Goal: Transaction & Acquisition: Purchase product/service

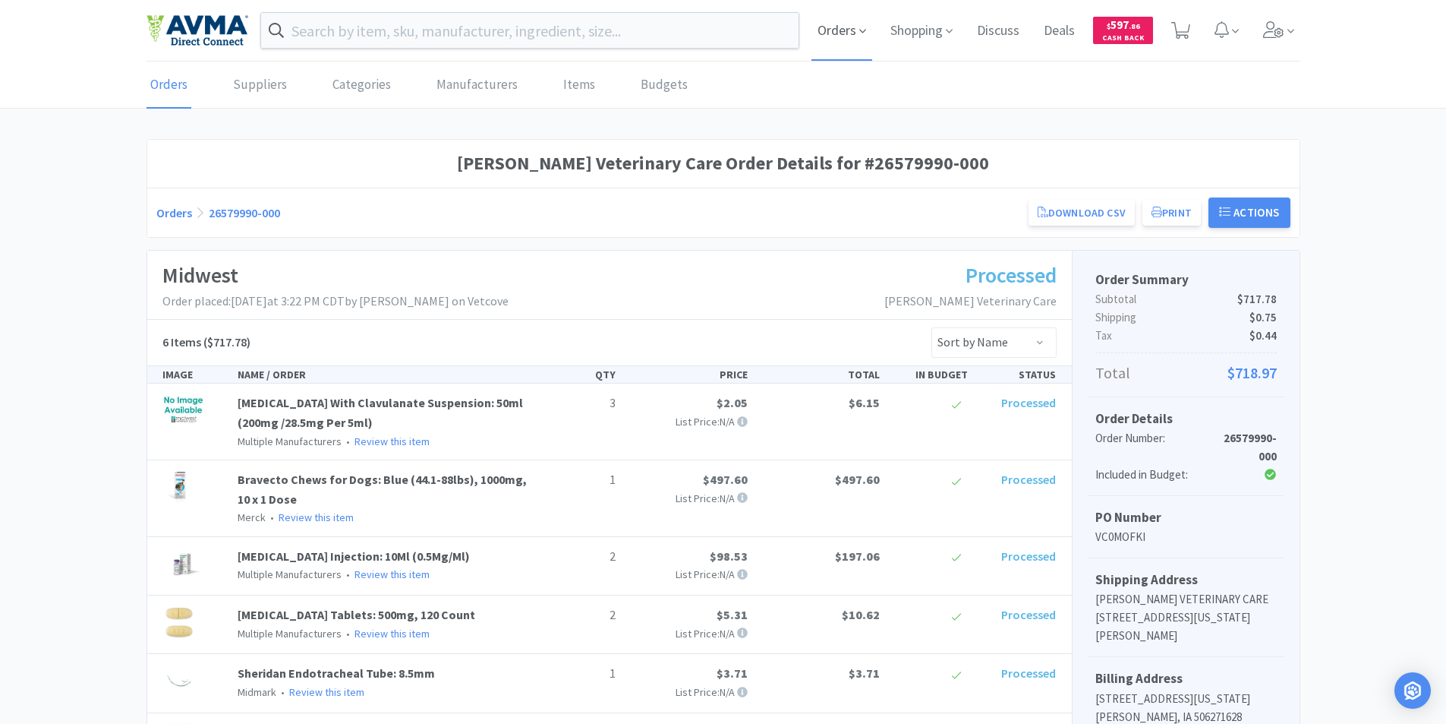
click at [837, 29] on span "Orders" at bounding box center [842, 30] width 61 height 61
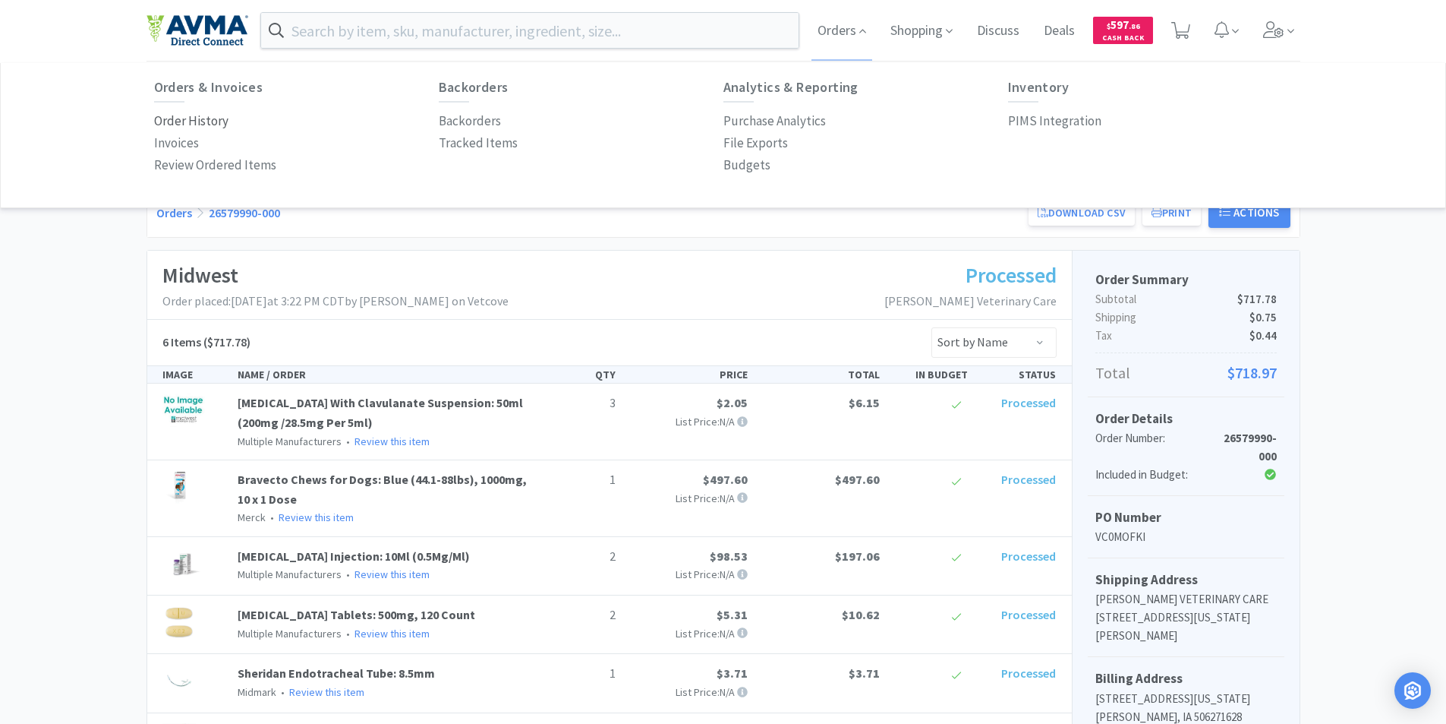
click at [192, 120] on p "Order History" at bounding box center [191, 121] width 74 height 20
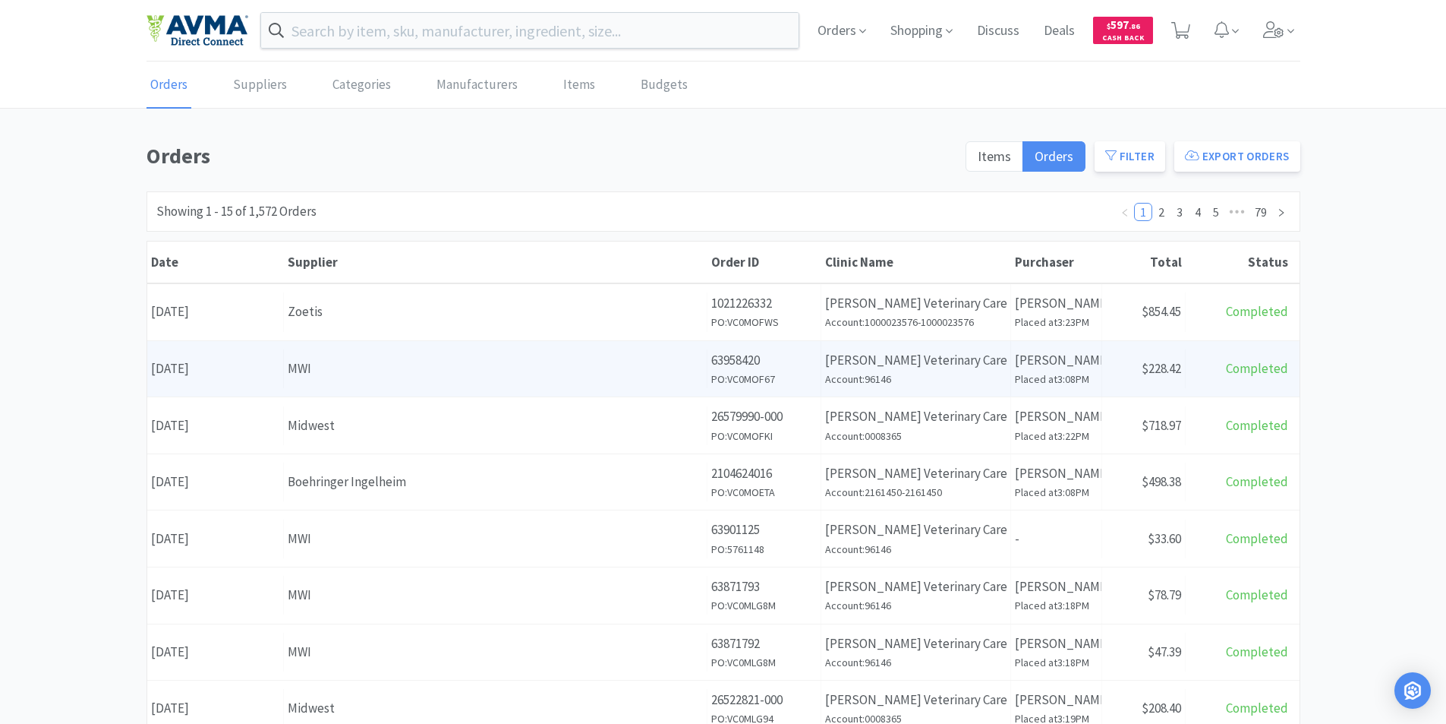
click at [214, 368] on div "Date [DATE]" at bounding box center [215, 368] width 137 height 39
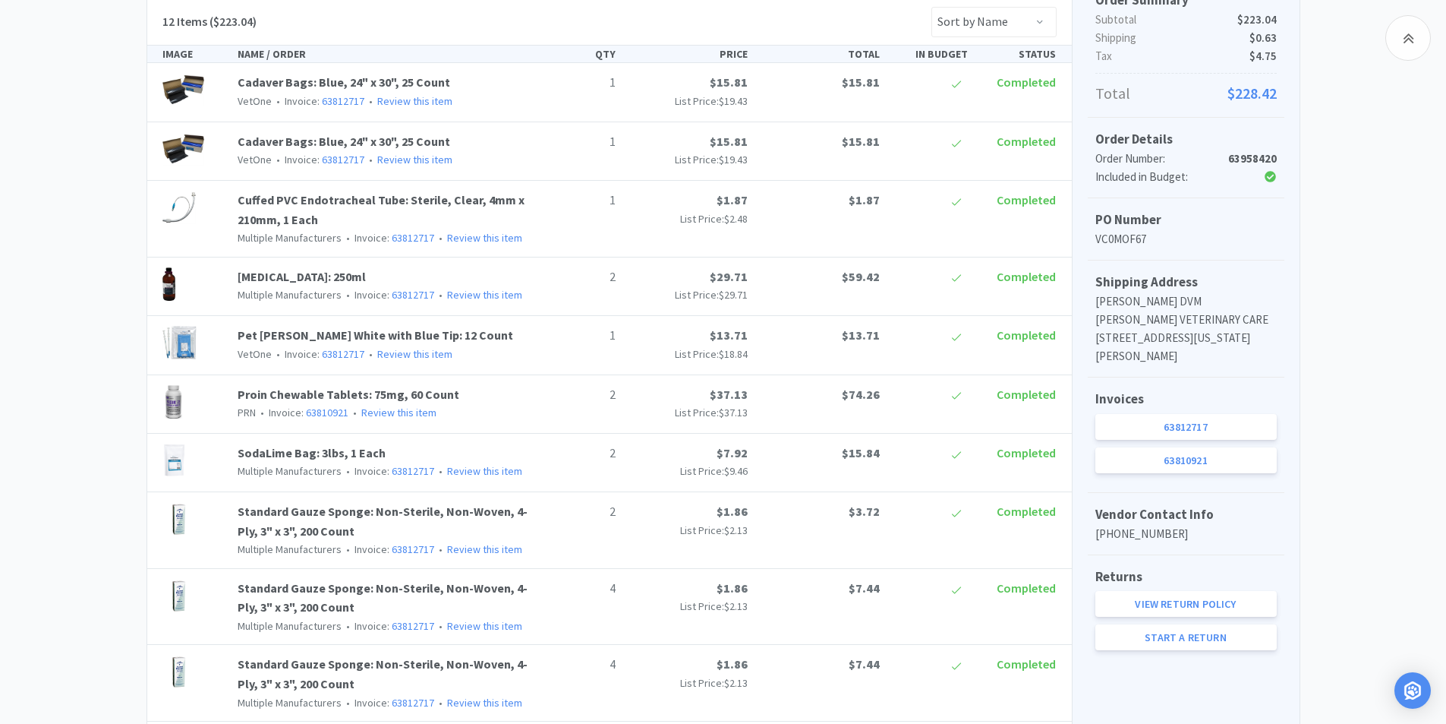
scroll to position [304, 0]
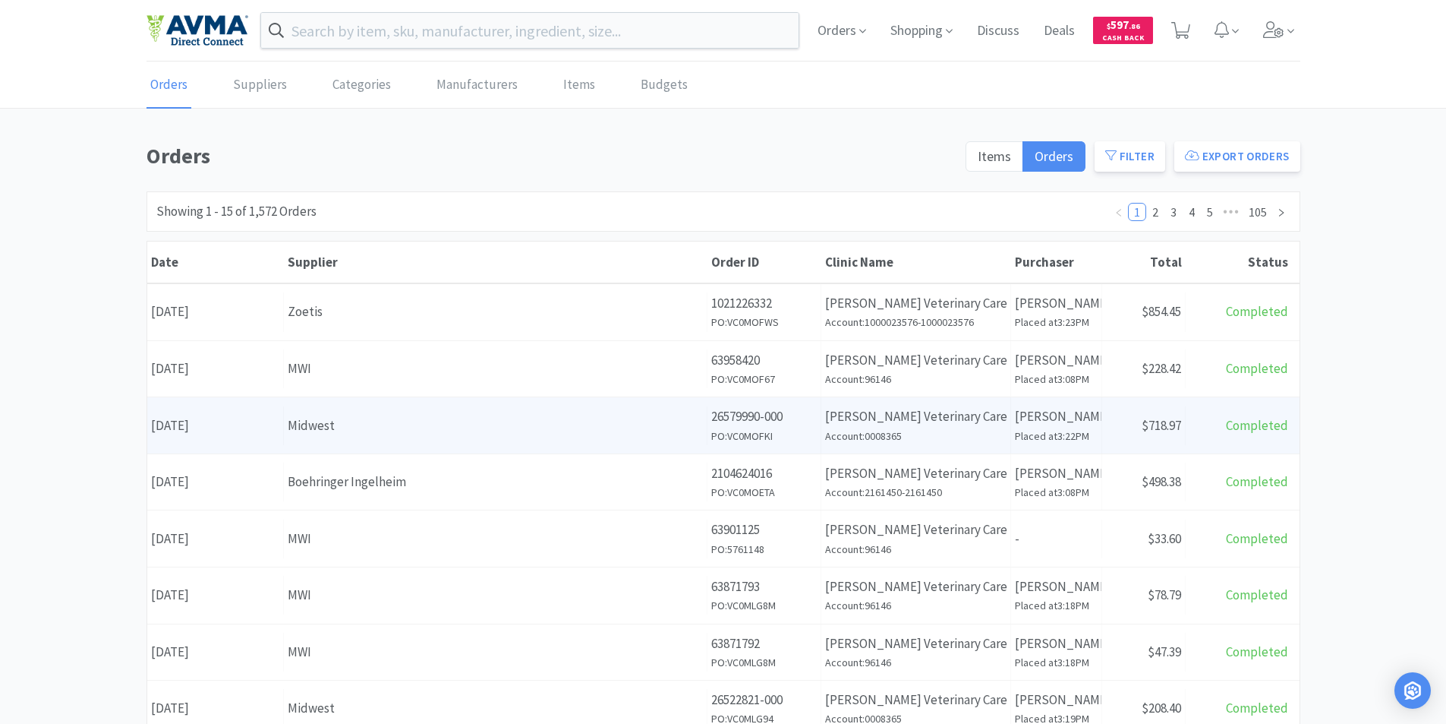
click at [231, 426] on div "Date [DATE]" at bounding box center [215, 425] width 137 height 39
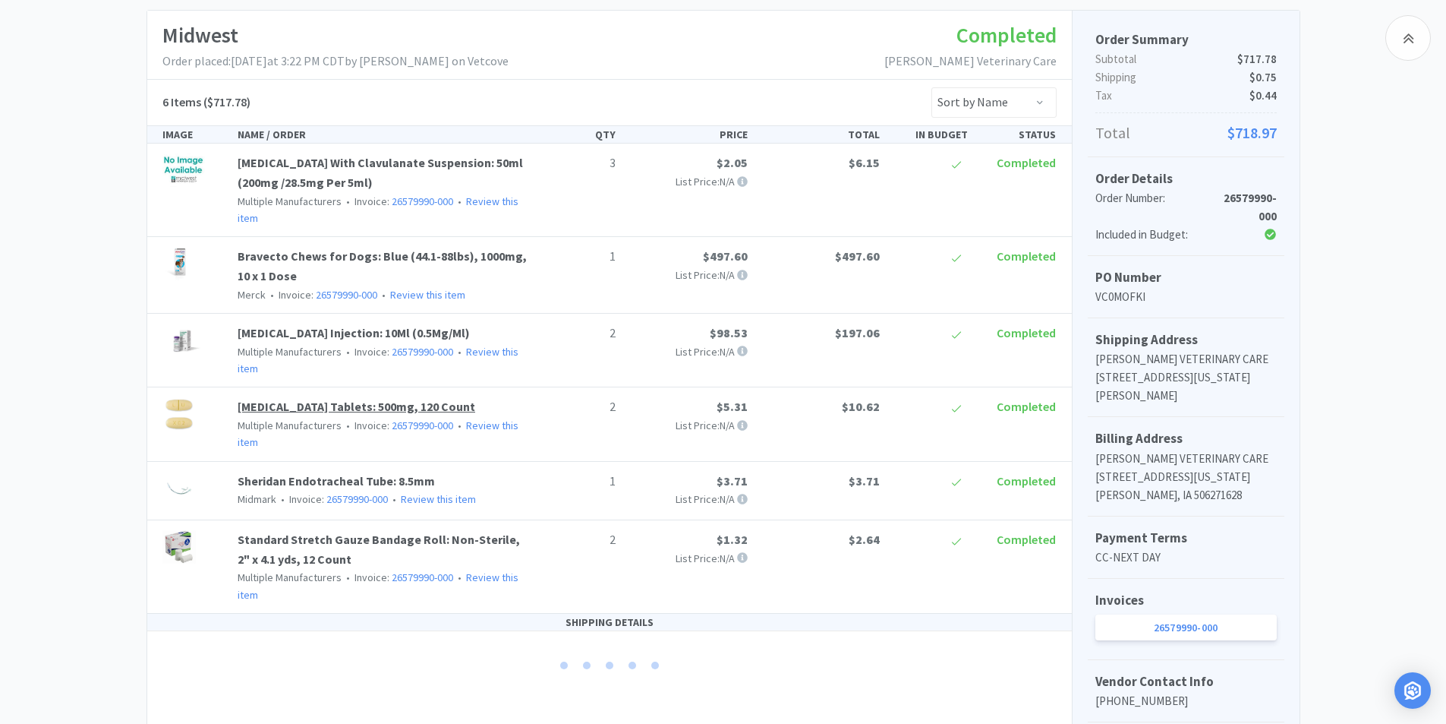
scroll to position [228, 0]
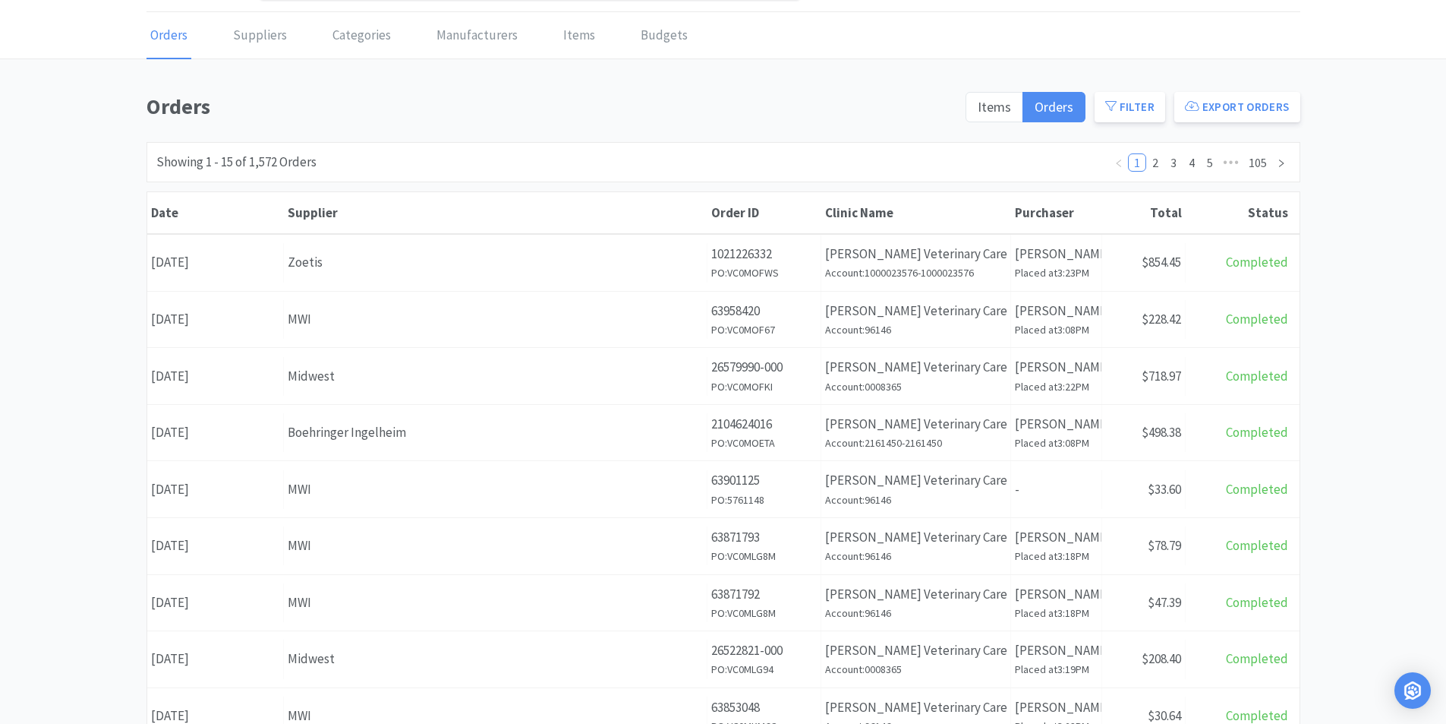
scroll to position [76, 0]
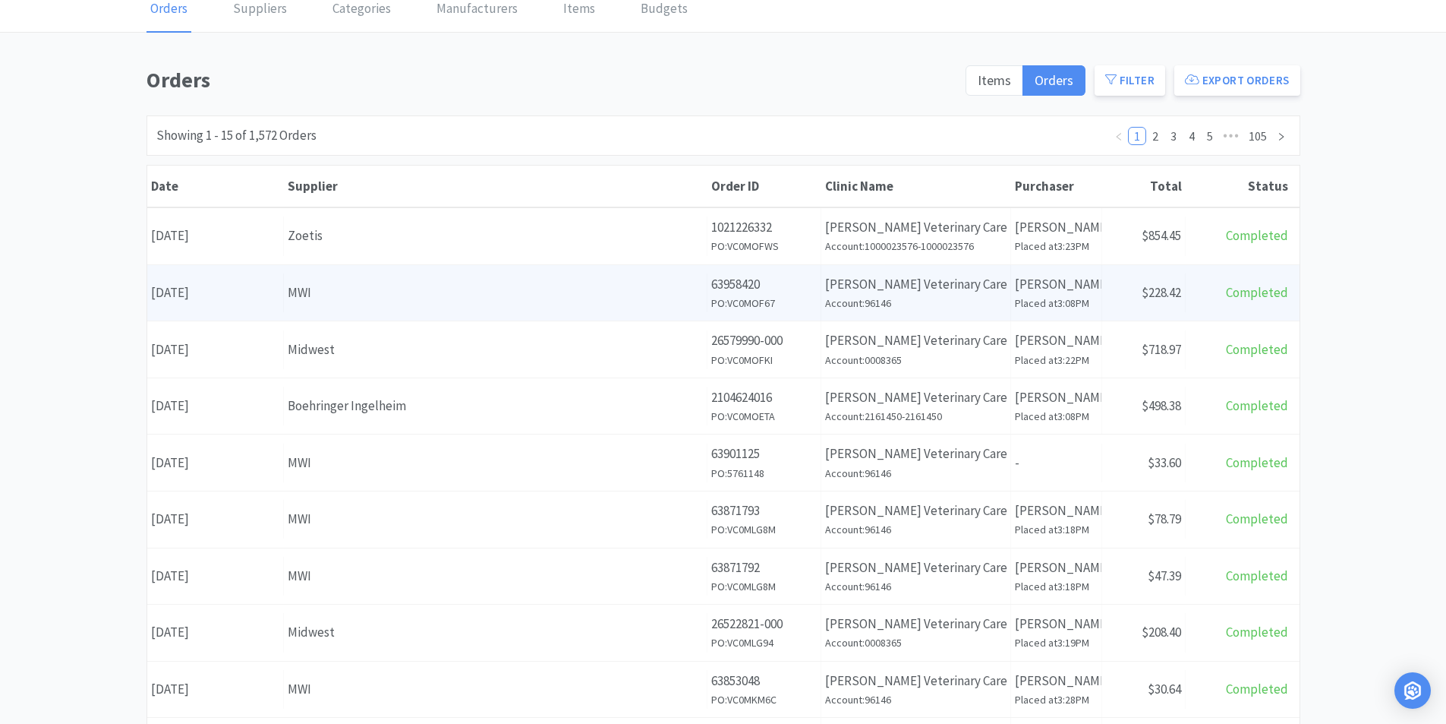
click at [212, 289] on div "Date [DATE]" at bounding box center [215, 292] width 137 height 39
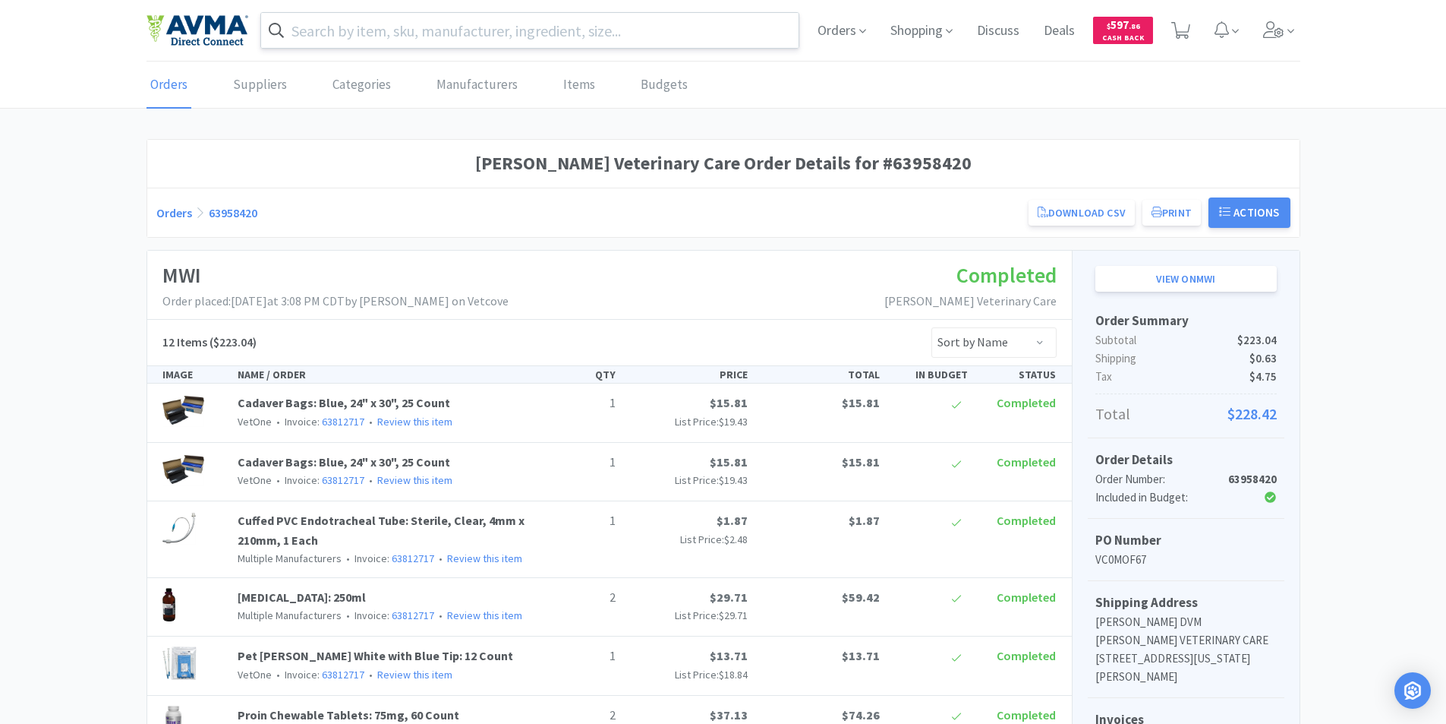
click at [327, 36] on input "text" at bounding box center [530, 30] width 538 height 35
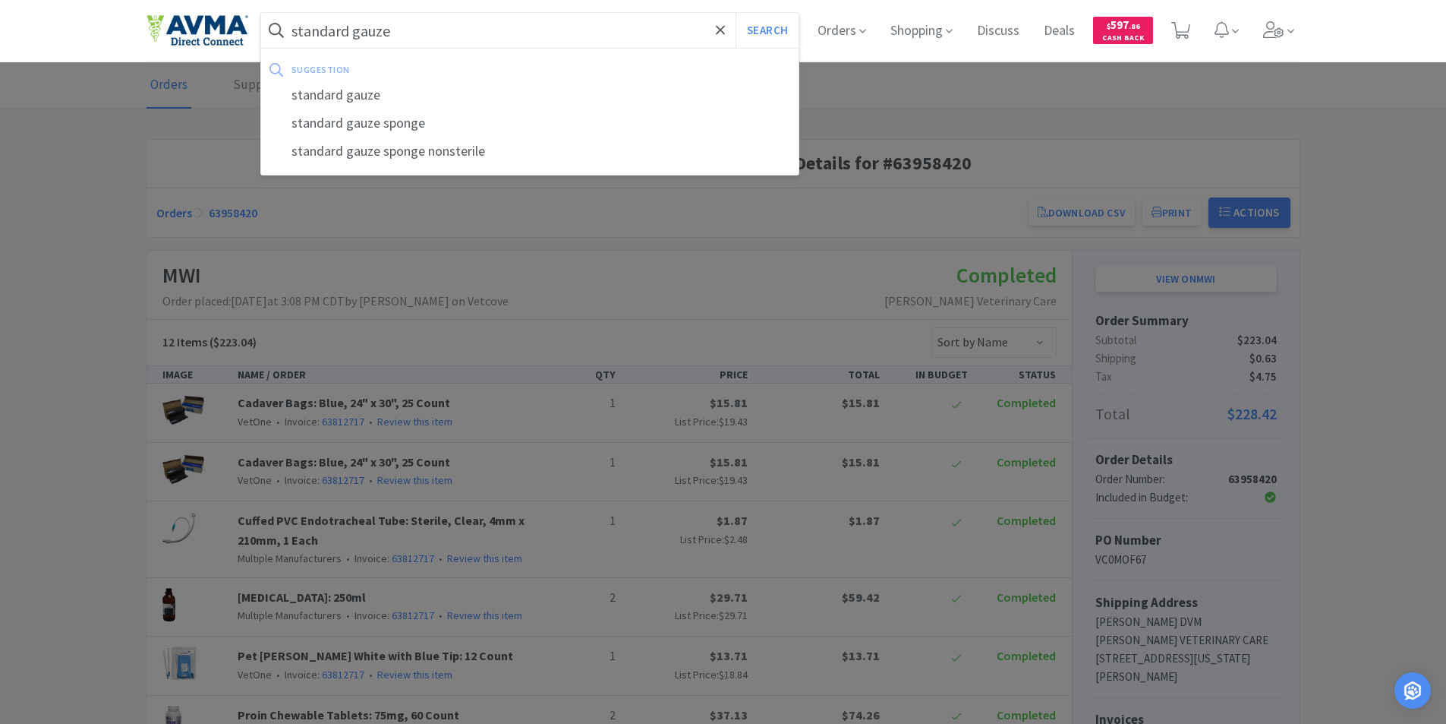
type input "standard gauze"
click at [736, 13] on button "Search" at bounding box center [767, 30] width 63 height 35
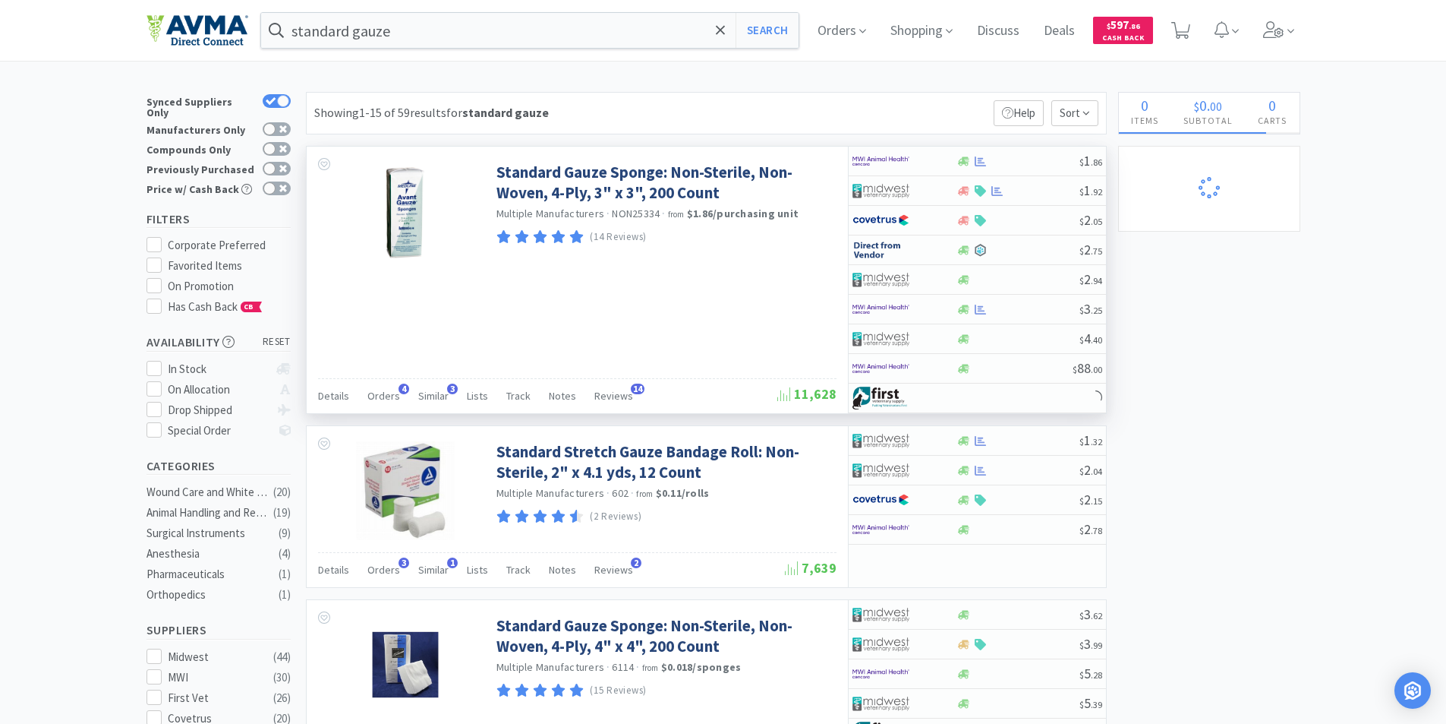
select select "1"
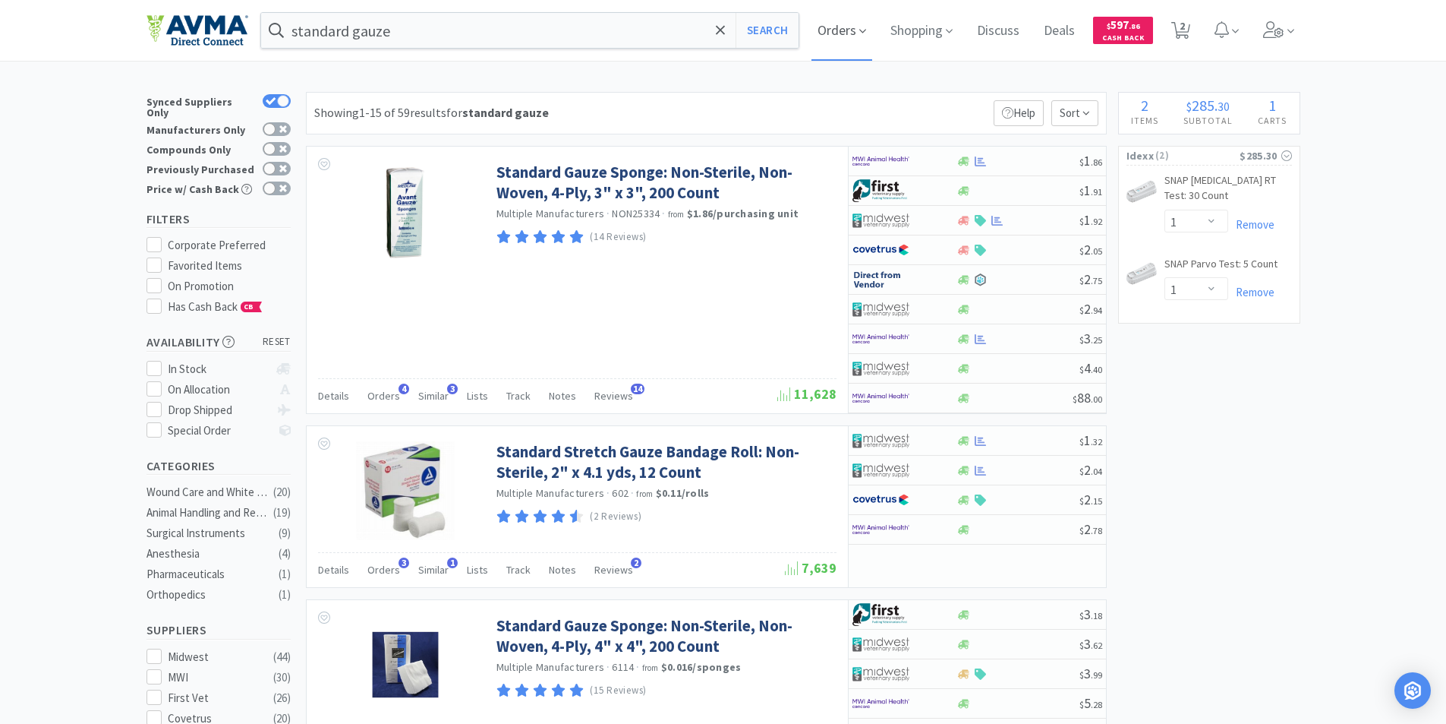
click at [846, 33] on span "Orders" at bounding box center [842, 30] width 61 height 61
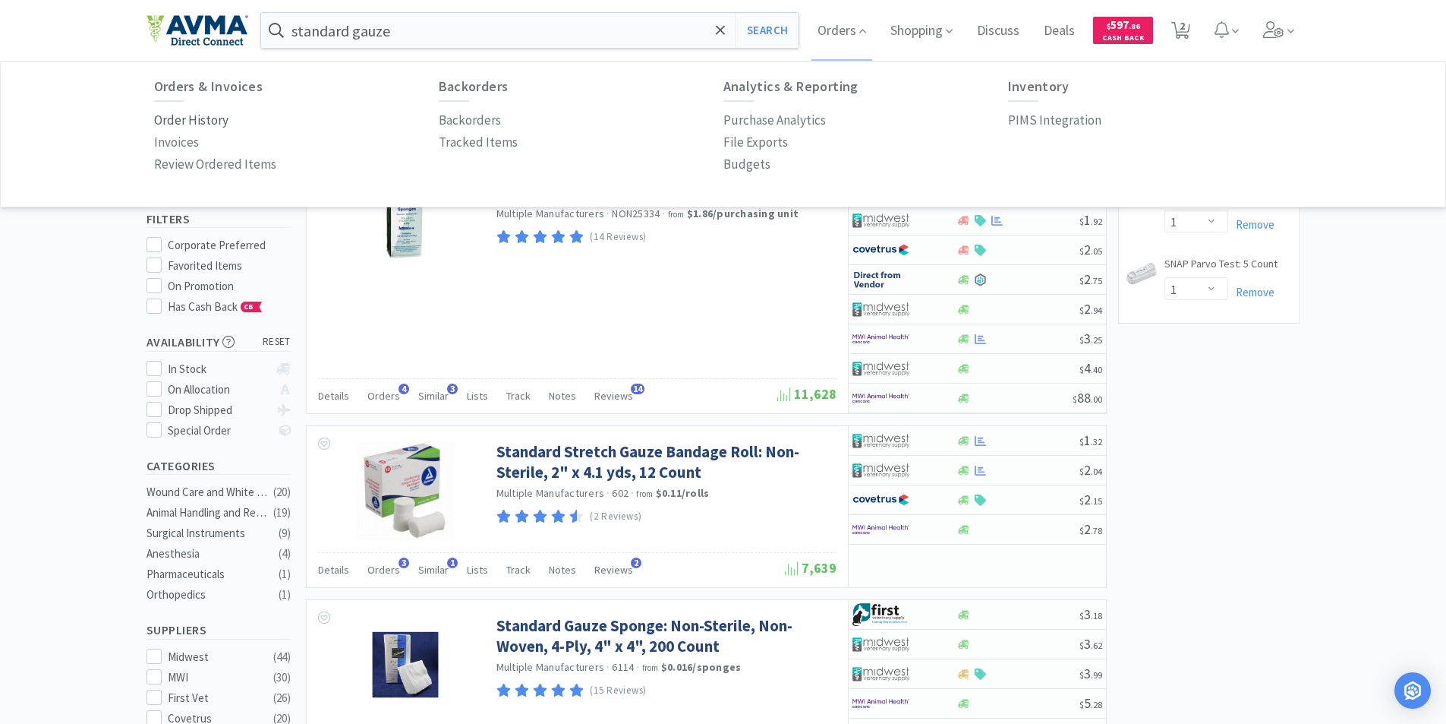
click at [185, 120] on p "Order History" at bounding box center [191, 120] width 74 height 20
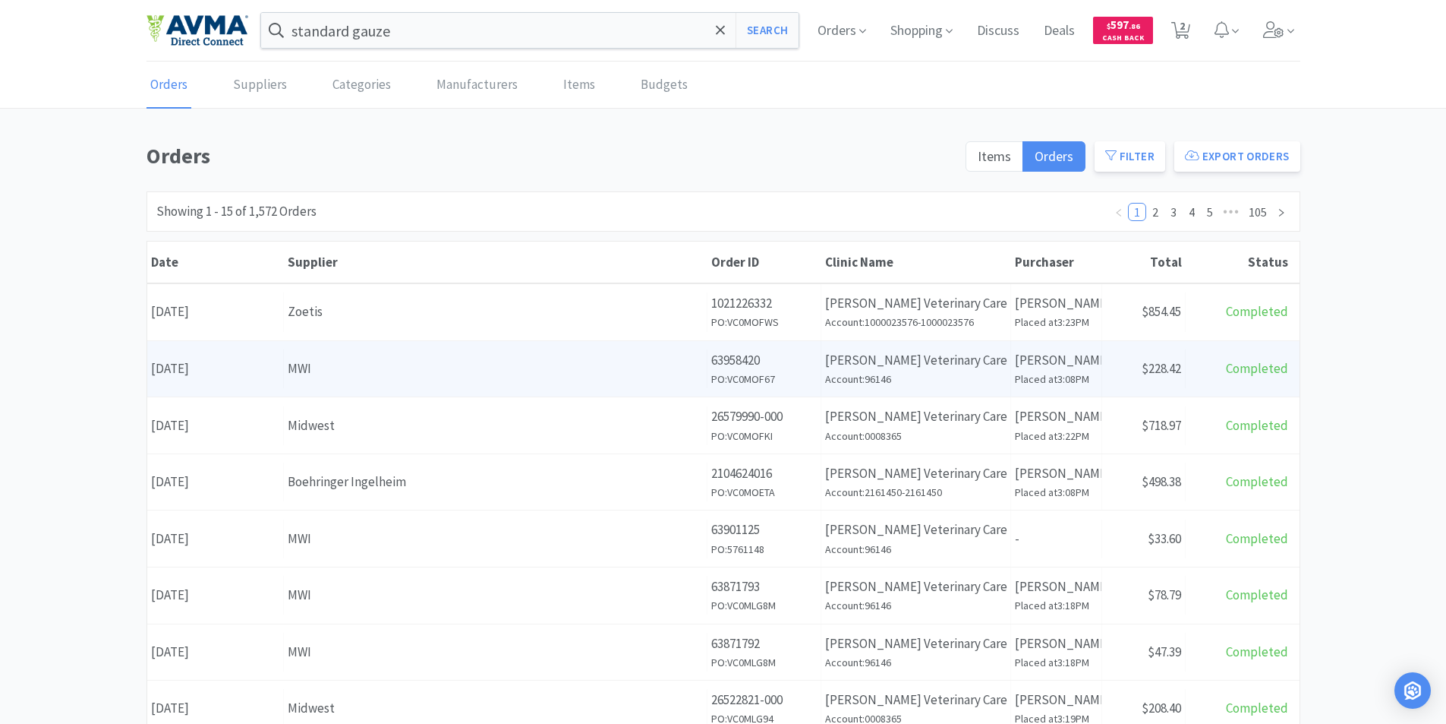
click at [202, 369] on div "Date [DATE]" at bounding box center [215, 368] width 137 height 39
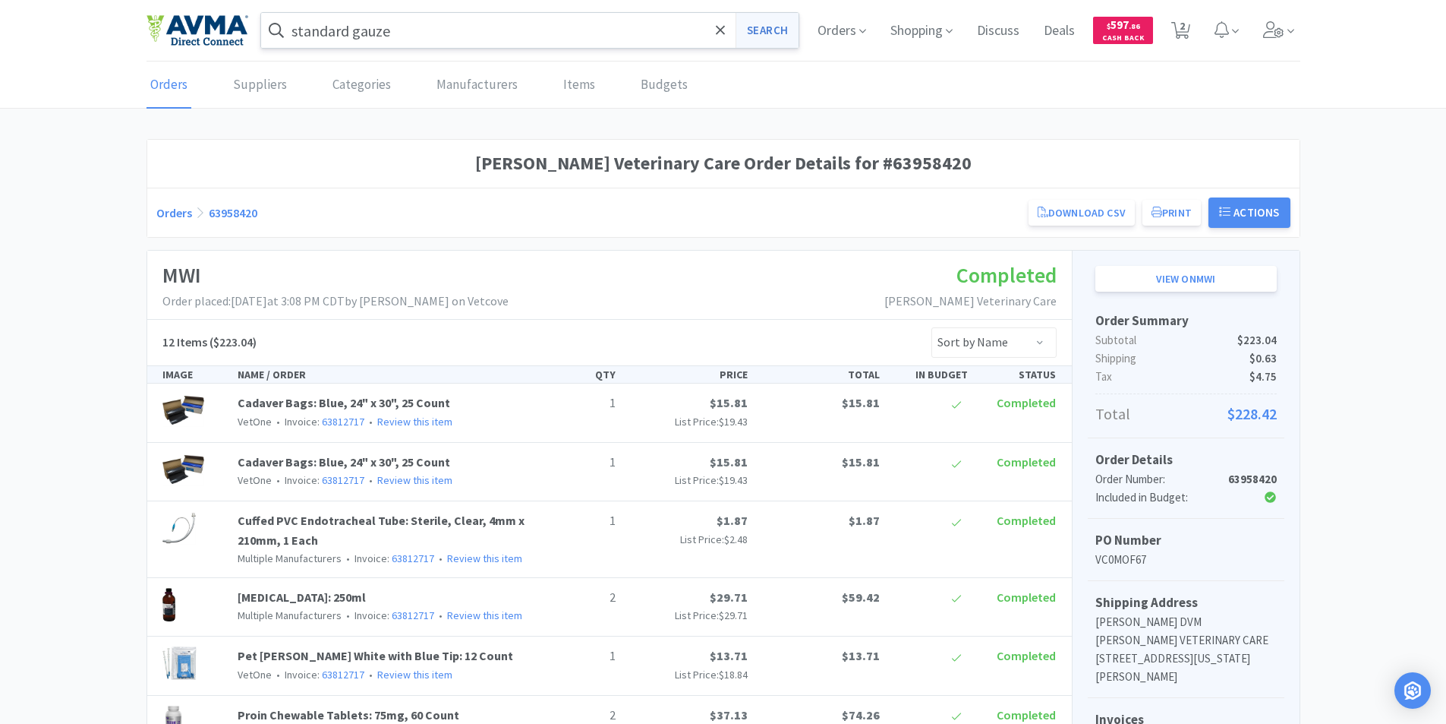
click at [765, 29] on button "Search" at bounding box center [767, 30] width 63 height 35
select select "1"
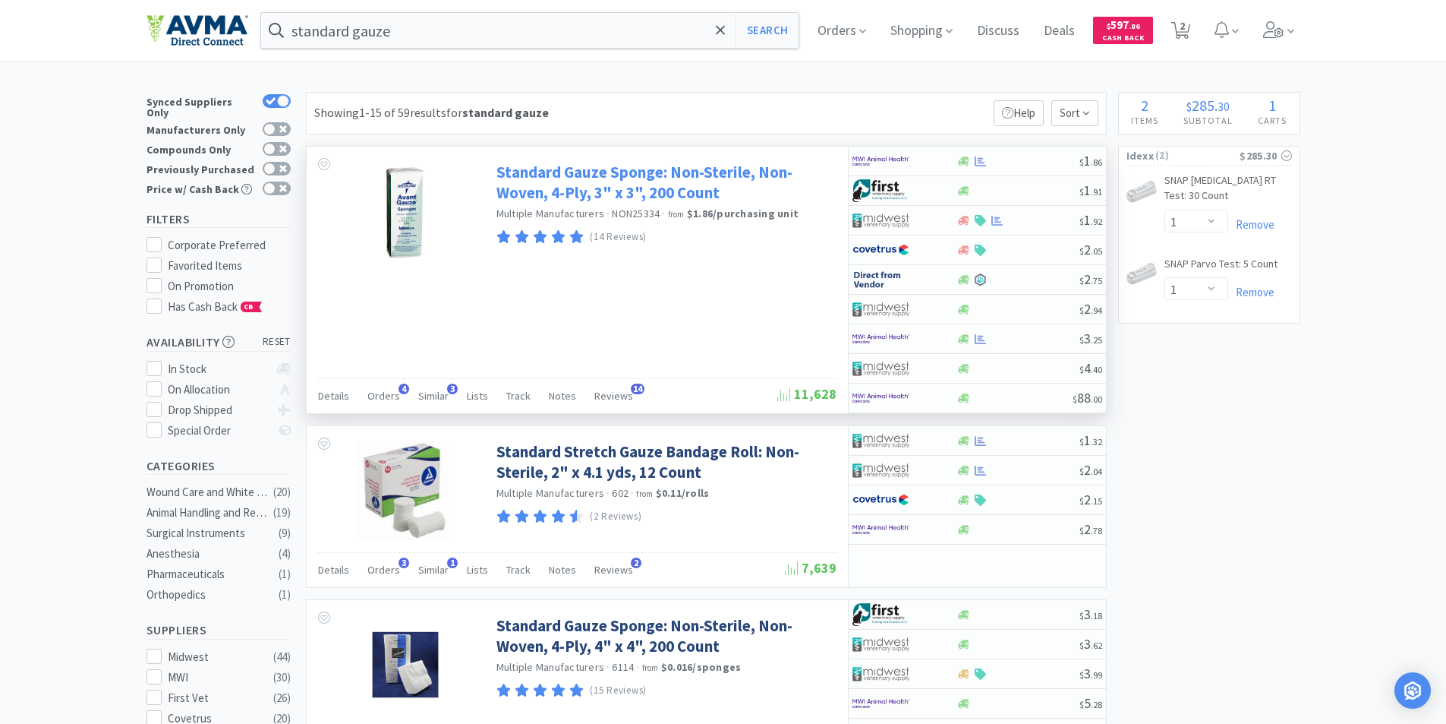
click at [612, 168] on link "Standard Gauze Sponge: Non-Sterile, Non-Woven, 4-Ply, 3" x 3", 200 Count" at bounding box center [665, 183] width 336 height 42
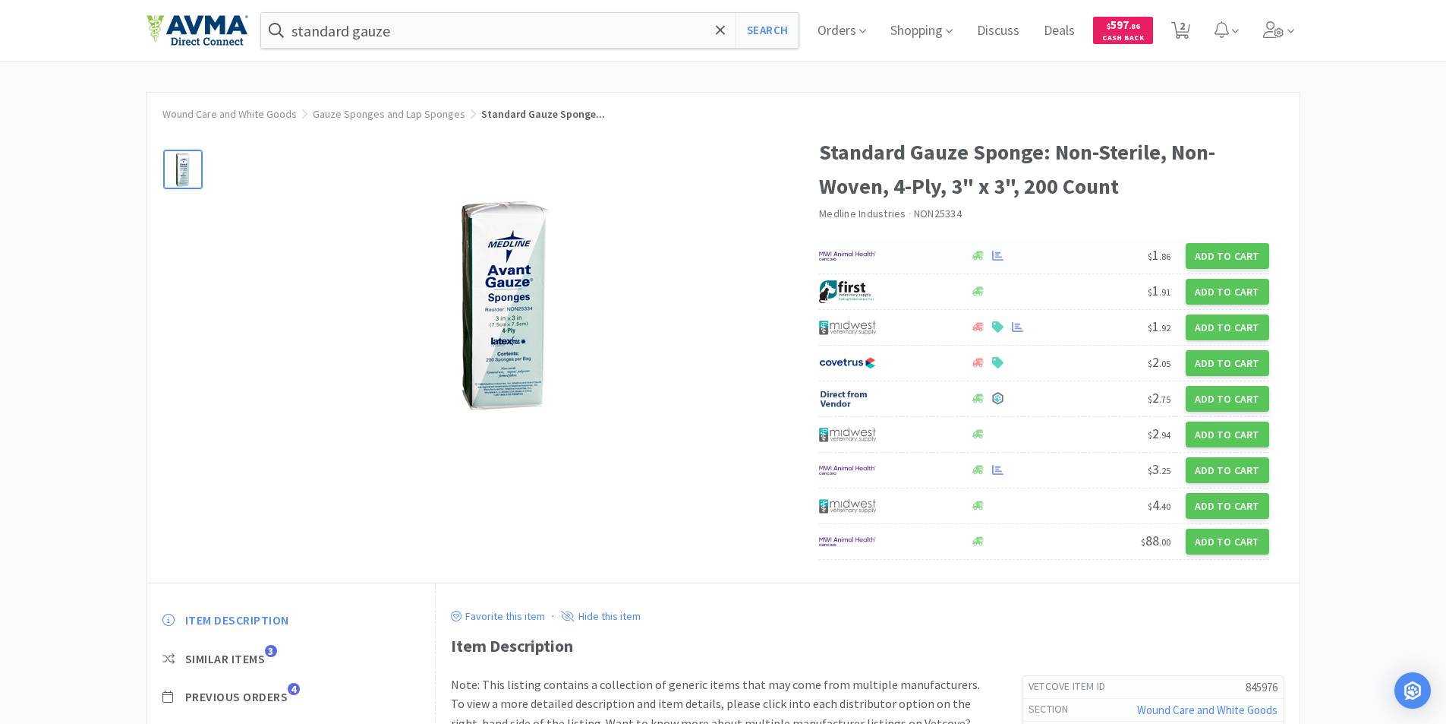
click at [837, 251] on img at bounding box center [847, 255] width 57 height 23
select select "1"
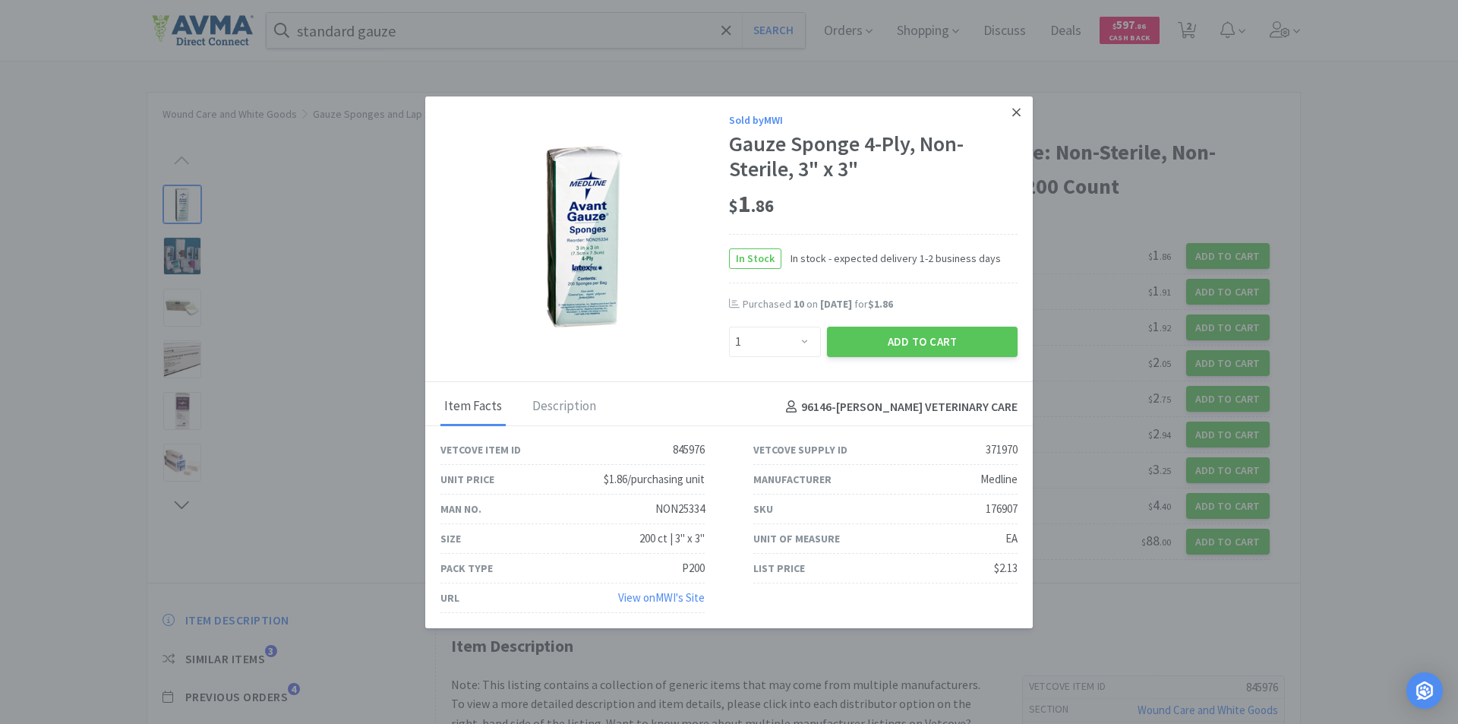
click at [1012, 110] on icon at bounding box center [1016, 112] width 8 height 8
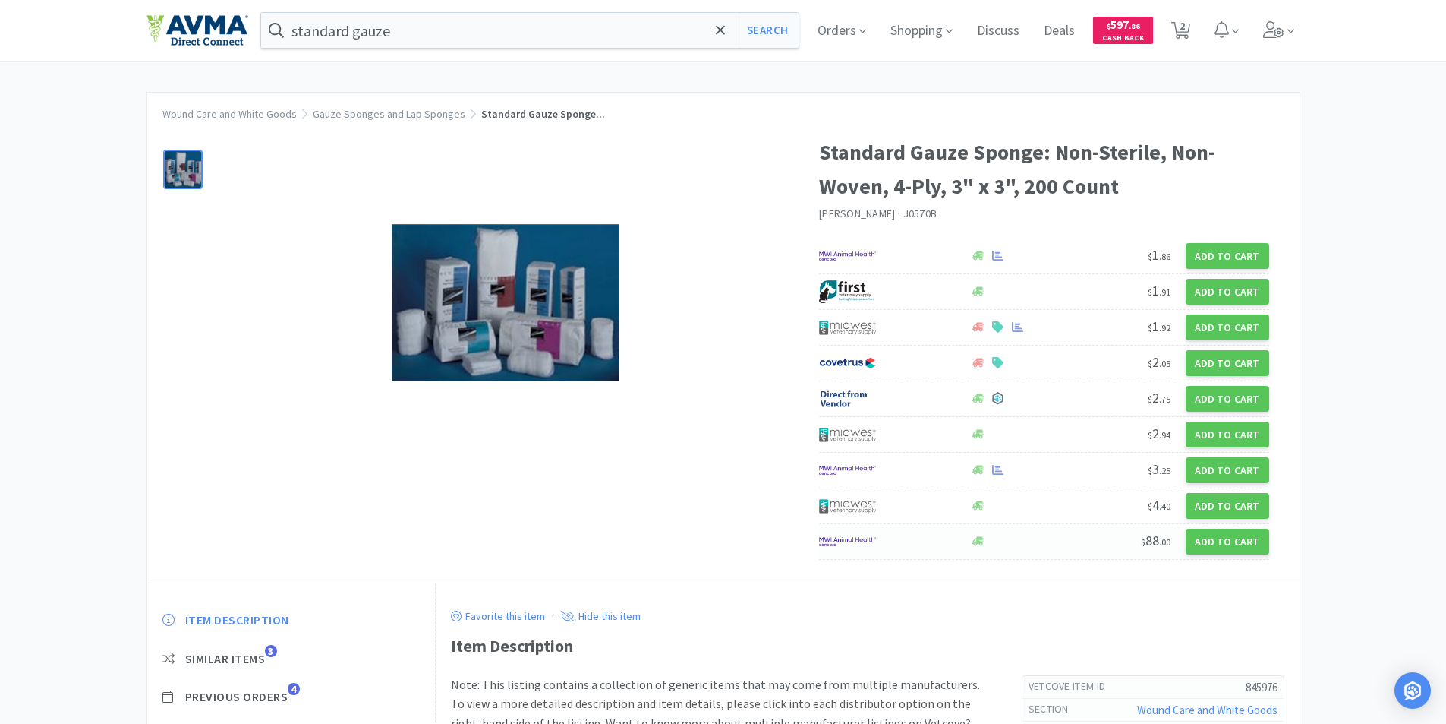
click at [844, 539] on img at bounding box center [847, 541] width 57 height 23
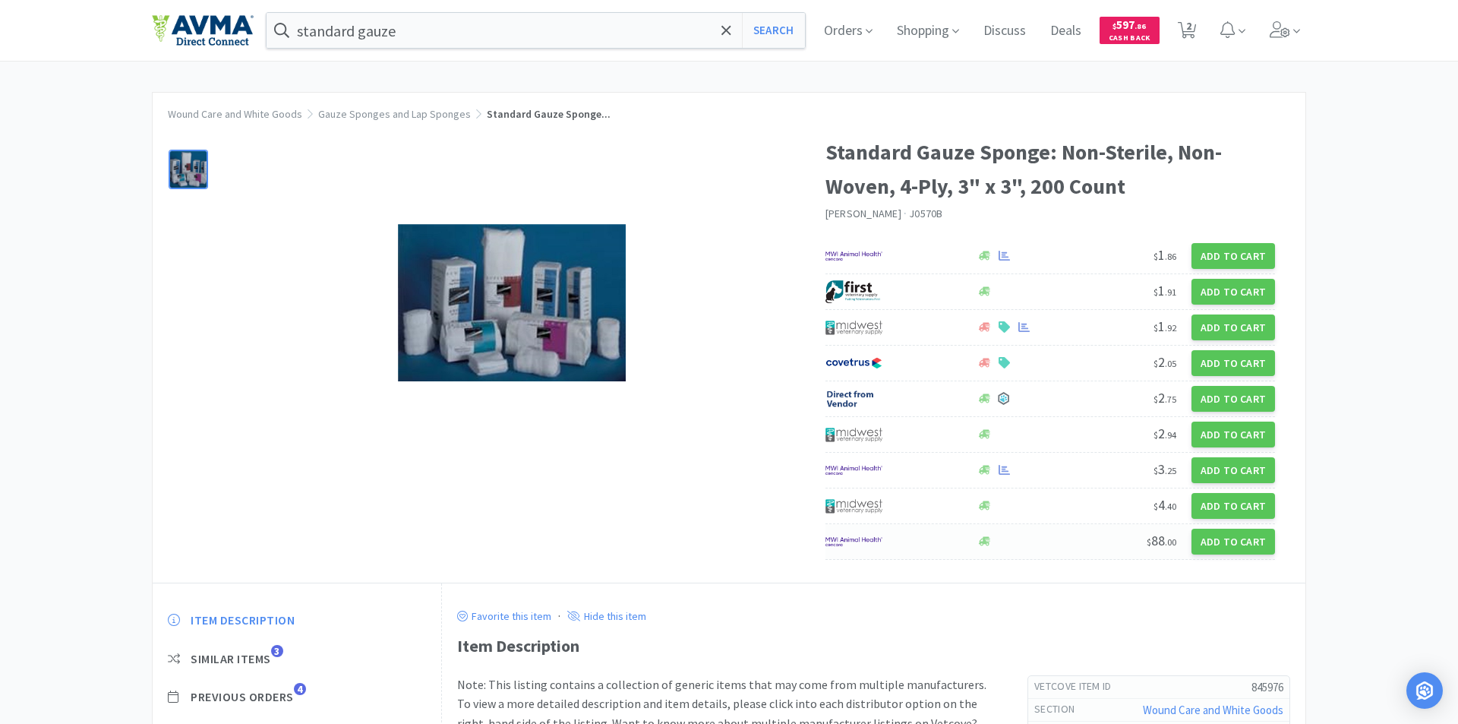
select select "1"
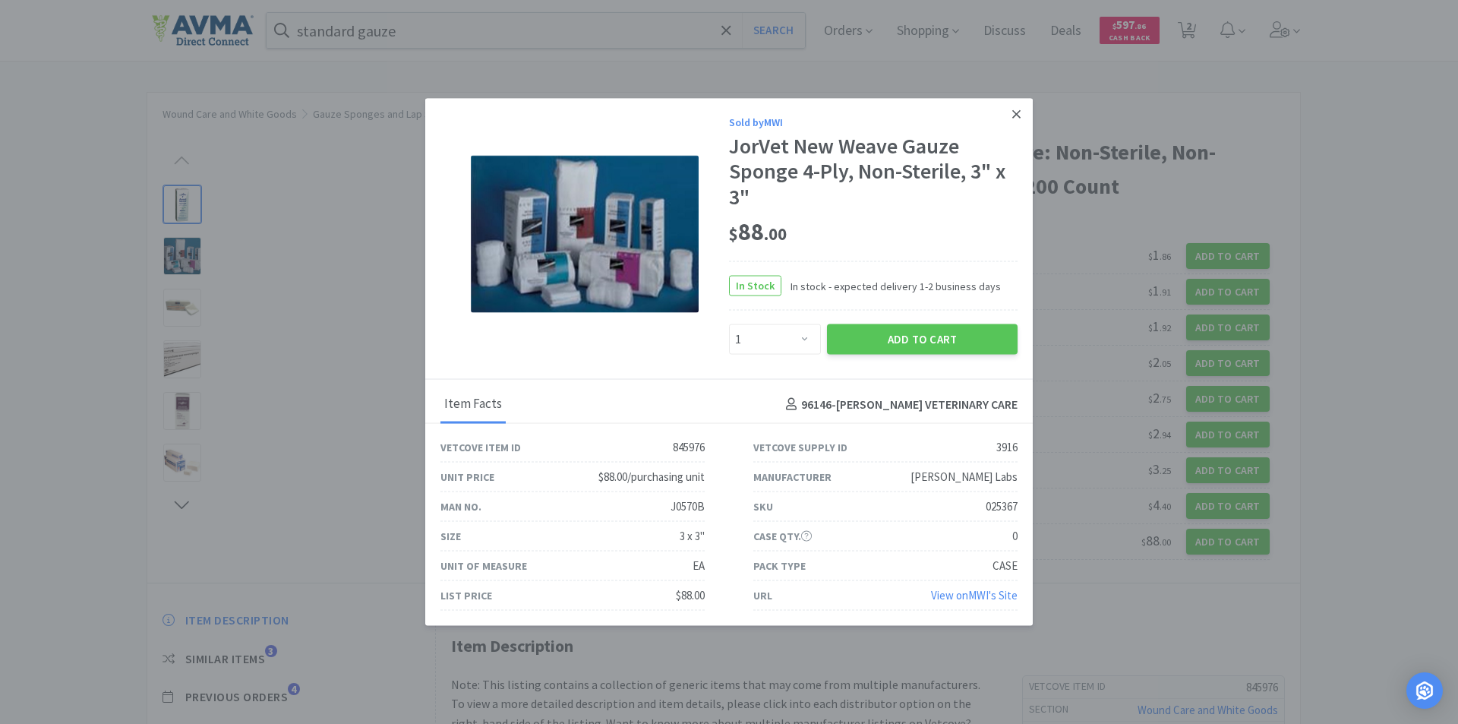
click at [1016, 112] on icon at bounding box center [1016, 114] width 8 height 14
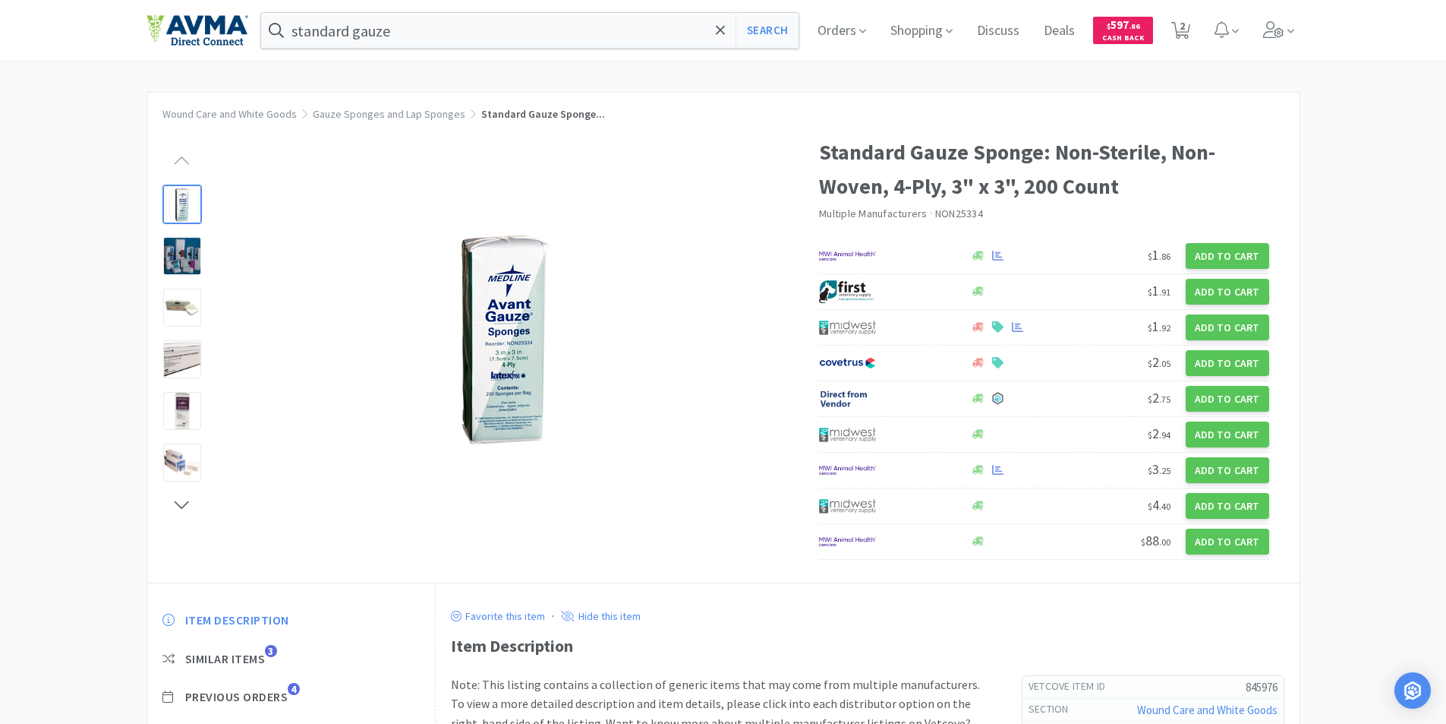
select select "1"
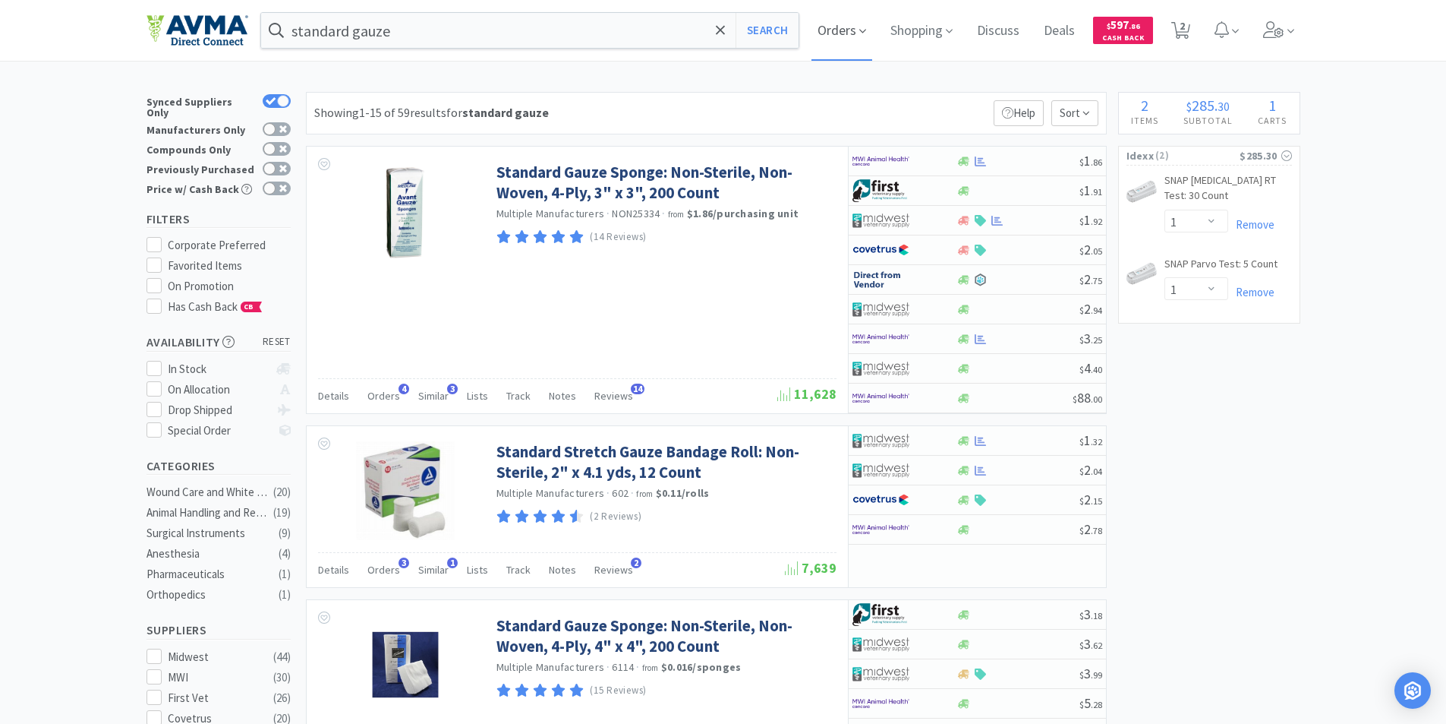
click at [842, 36] on span "Orders" at bounding box center [842, 30] width 61 height 61
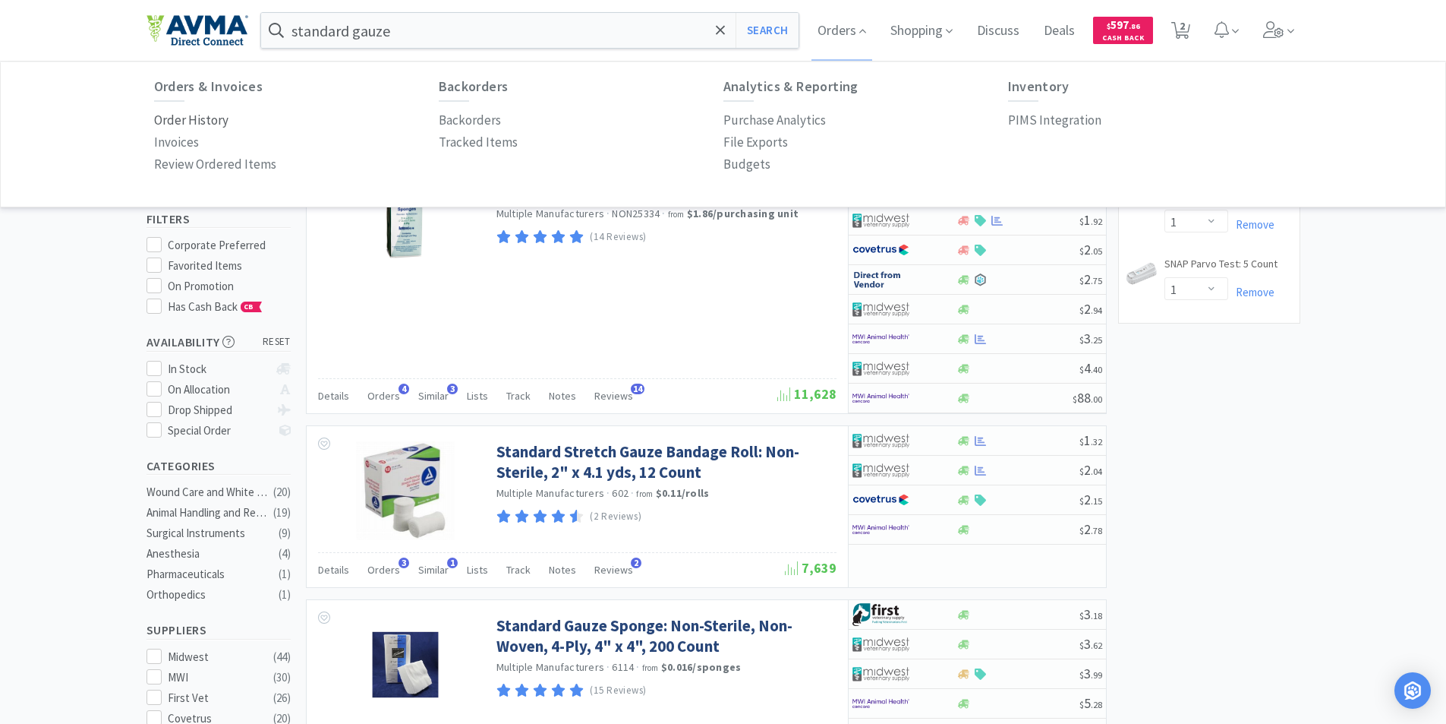
click at [171, 117] on p "Order History" at bounding box center [191, 120] width 74 height 20
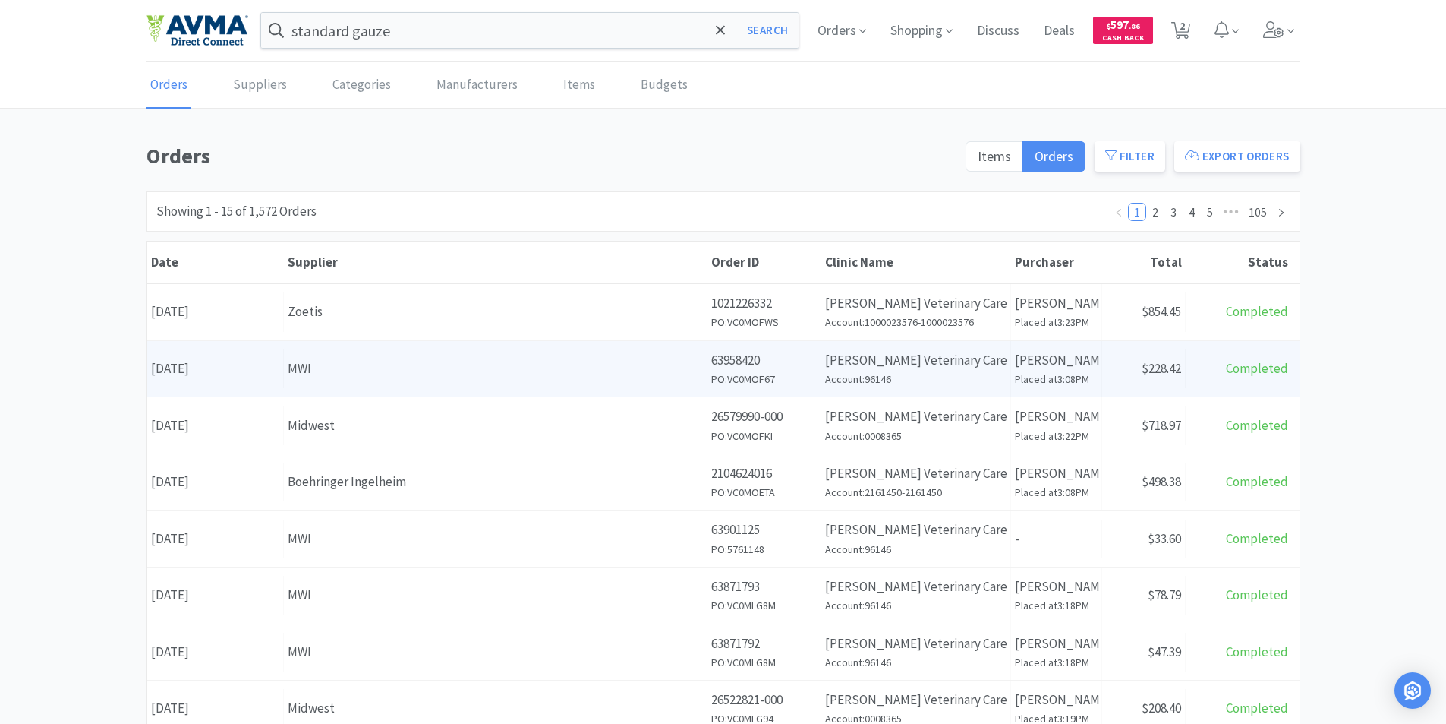
click at [210, 366] on div "Date [DATE]" at bounding box center [215, 368] width 137 height 39
